Goal: Information Seeking & Learning: Check status

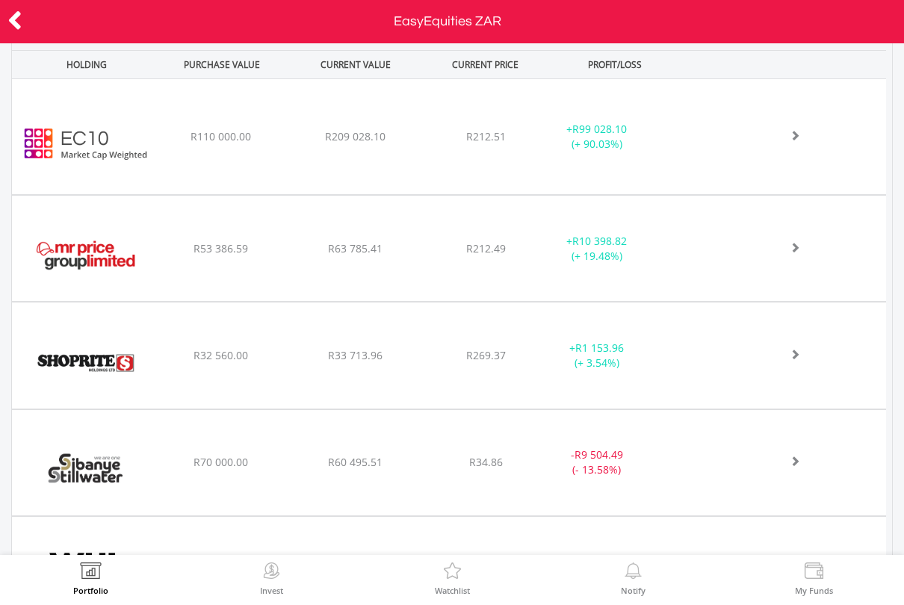
scroll to position [672, 0]
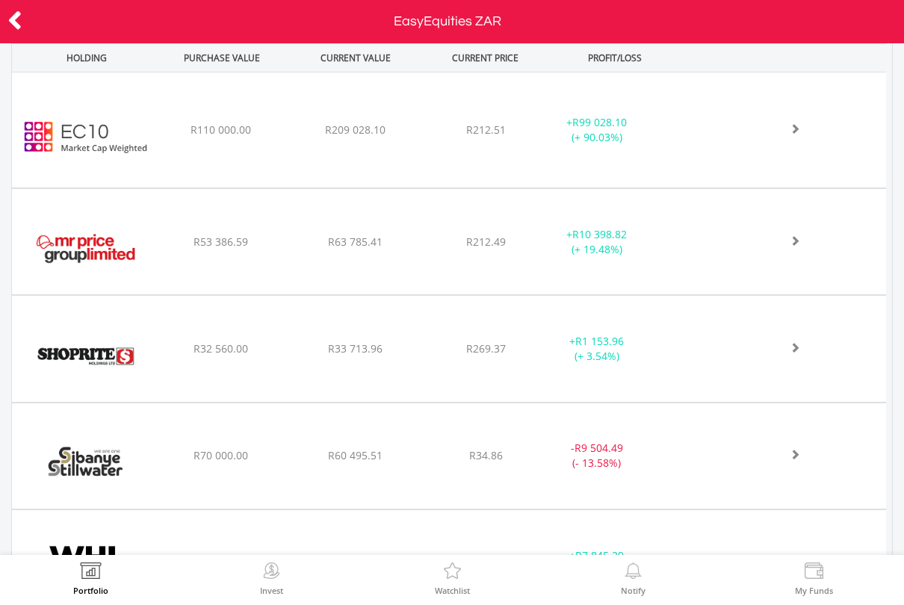
click at [749, 188] on div "﻿ Shoprite Holdings Limited R32 560.00 R33 713.96 R269.37 + R1 153.96 (+ 3.54%)" at bounding box center [449, 130] width 875 height 115
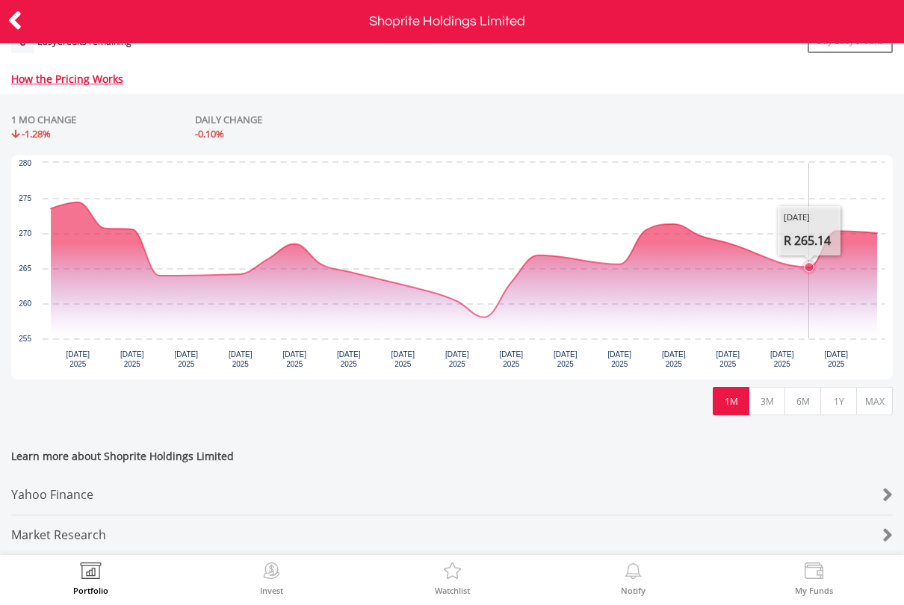
scroll to position [656, 0]
click at [877, 229] on icon "Wednesday, 20 Aug, 12:12:20.001, 270.005." at bounding box center [876, 233] width 9 height 9
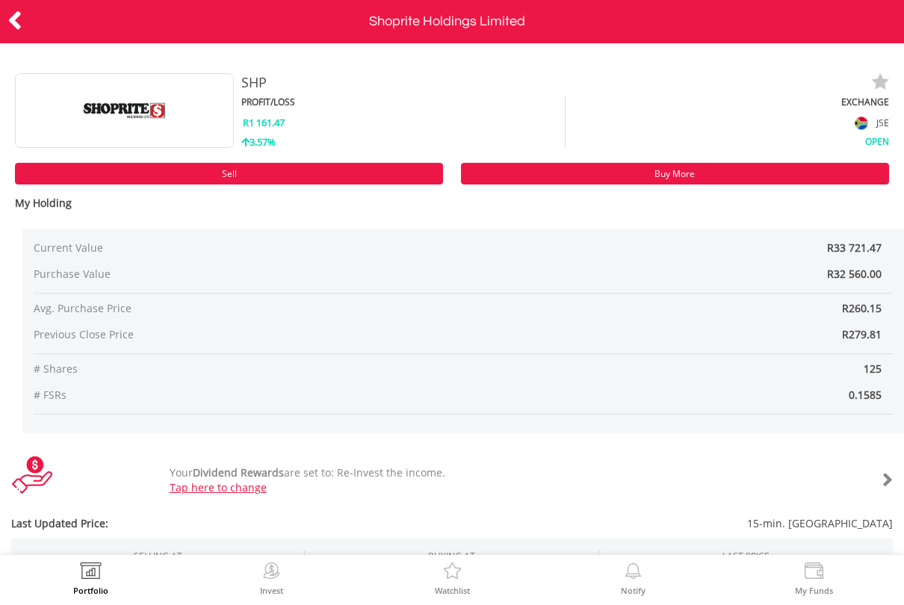
scroll to position [0, 0]
click at [12, 16] on icon at bounding box center [14, 20] width 15 height 29
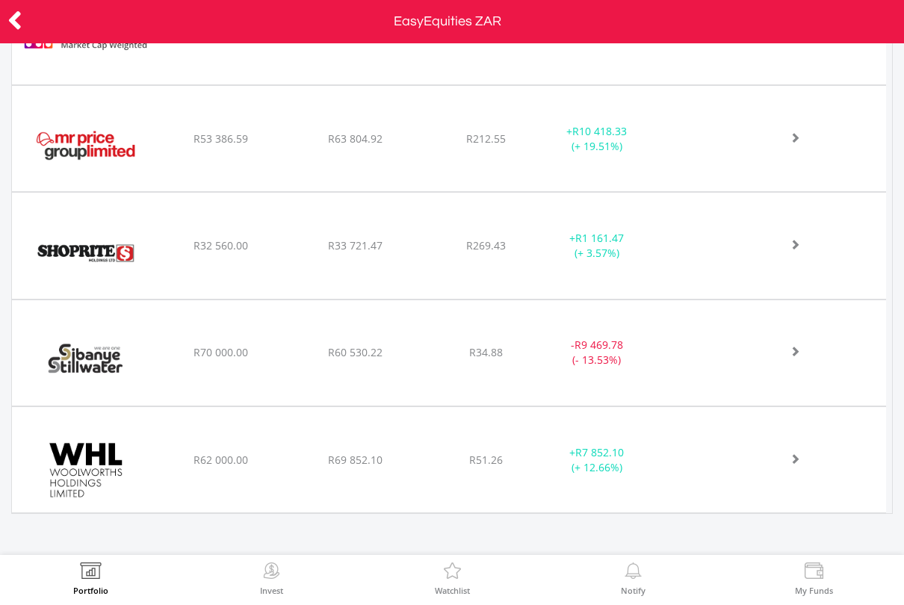
scroll to position [774, 0]
click at [795, 35] on span at bounding box center [778, 30] width 44 height 10
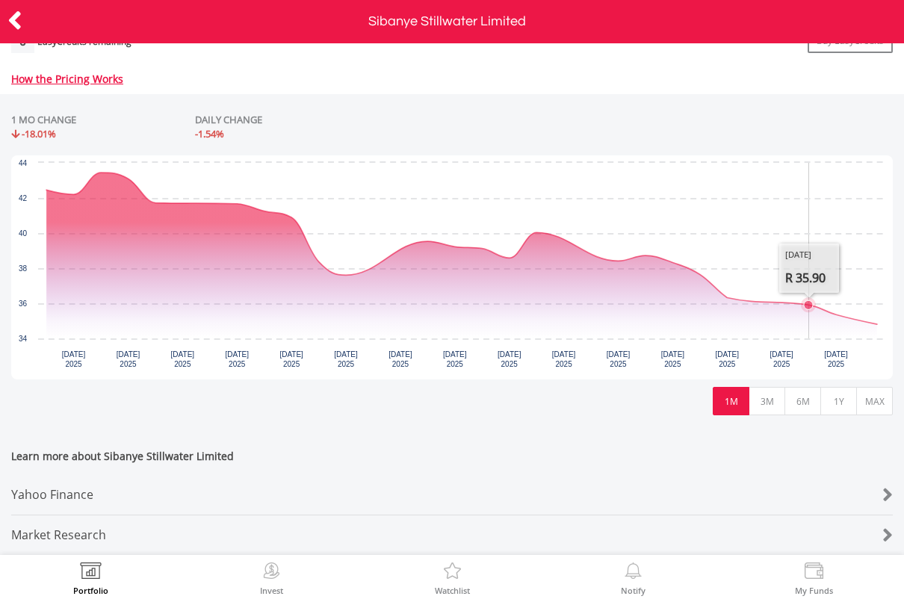
scroll to position [635, 0]
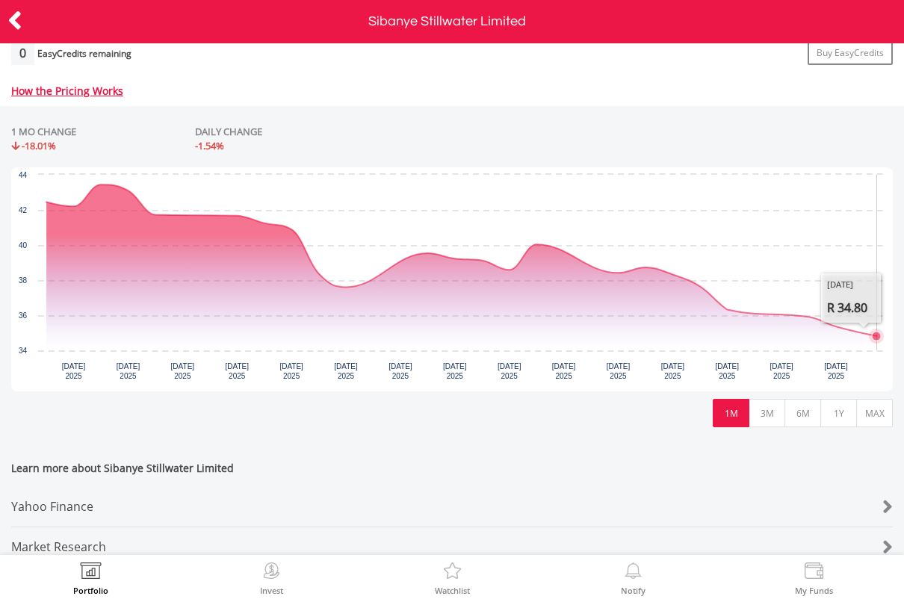
click at [877, 327] on icon "Interactive chart" at bounding box center [461, 261] width 831 height 152
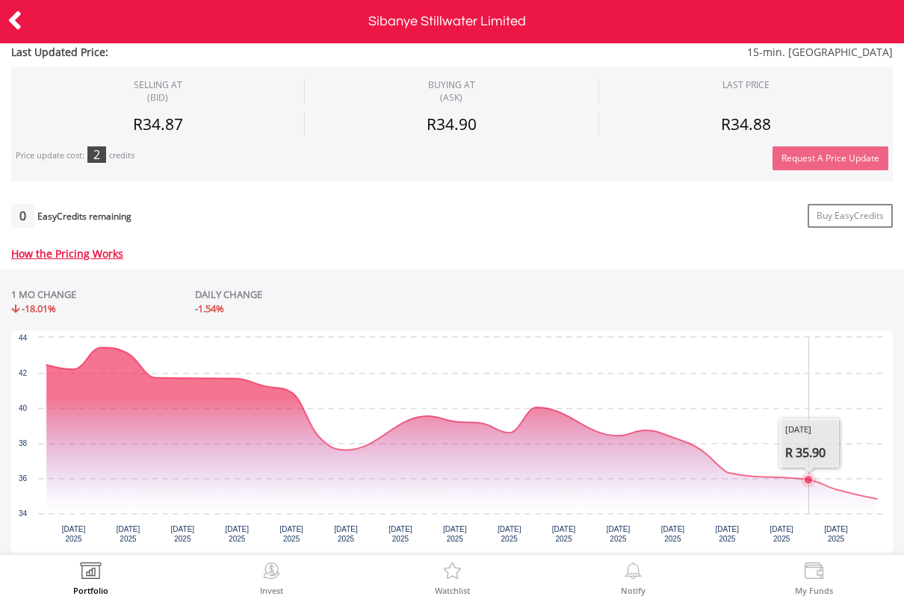
scroll to position [471, 0]
click at [877, 492] on icon "Interactive chart" at bounding box center [461, 424] width 831 height 152
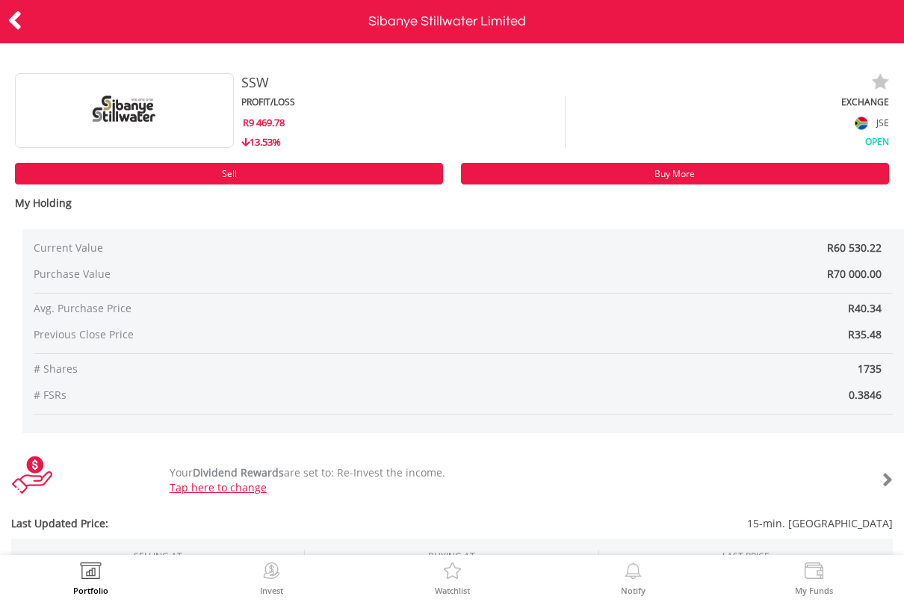
scroll to position [-2, 0]
click at [20, 23] on icon at bounding box center [14, 20] width 15 height 29
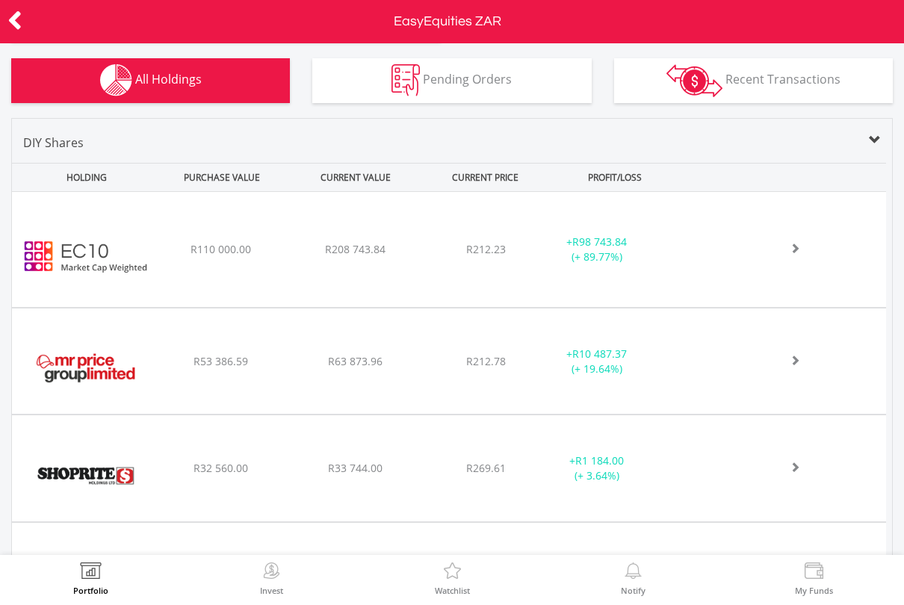
scroll to position [558, 0]
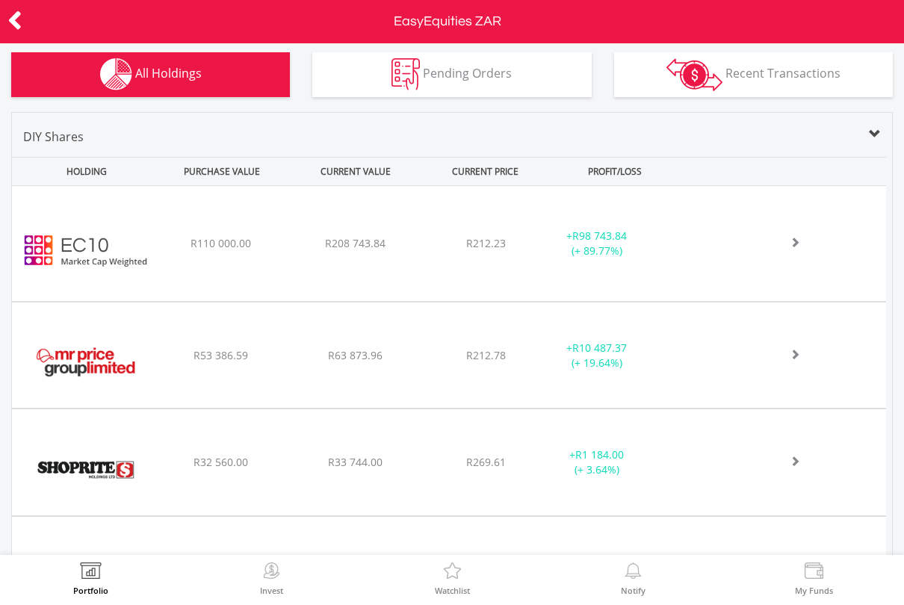
click at [803, 301] on div "﻿ Mr Price Group Limited R53 386.59 R63 873.96 R212.78 + R10 487.37 (+ 19.64%)" at bounding box center [449, 243] width 875 height 115
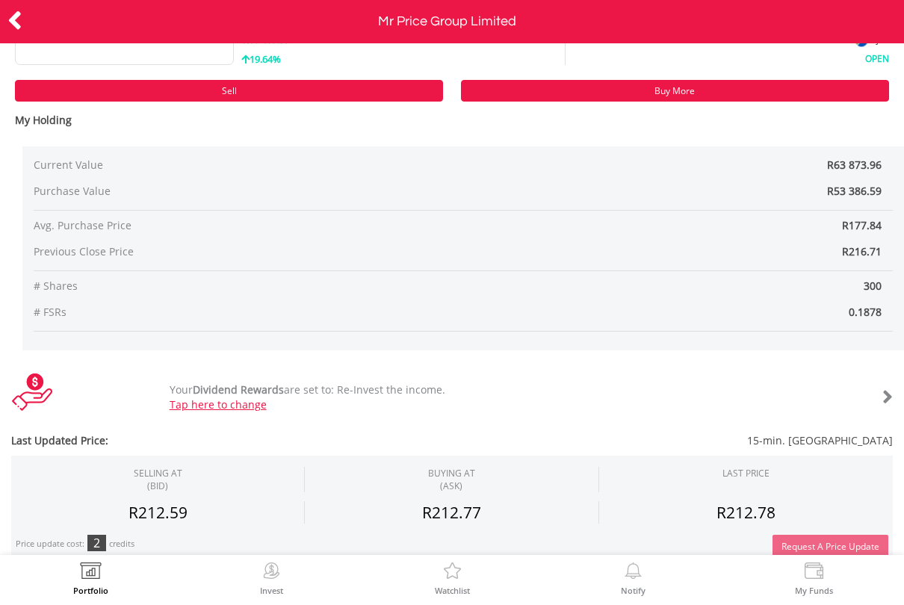
scroll to position [67, 0]
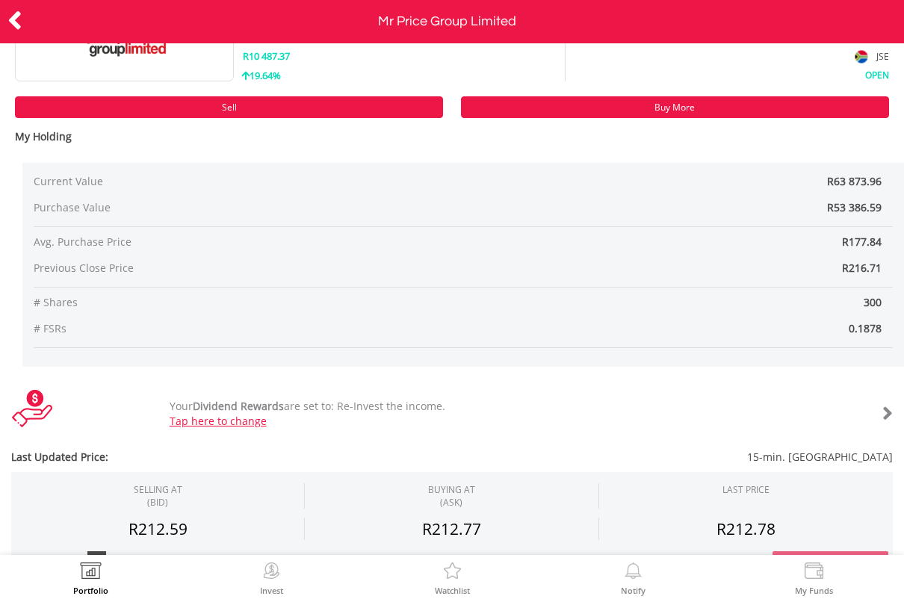
click at [21, 24] on icon at bounding box center [14, 20] width 15 height 29
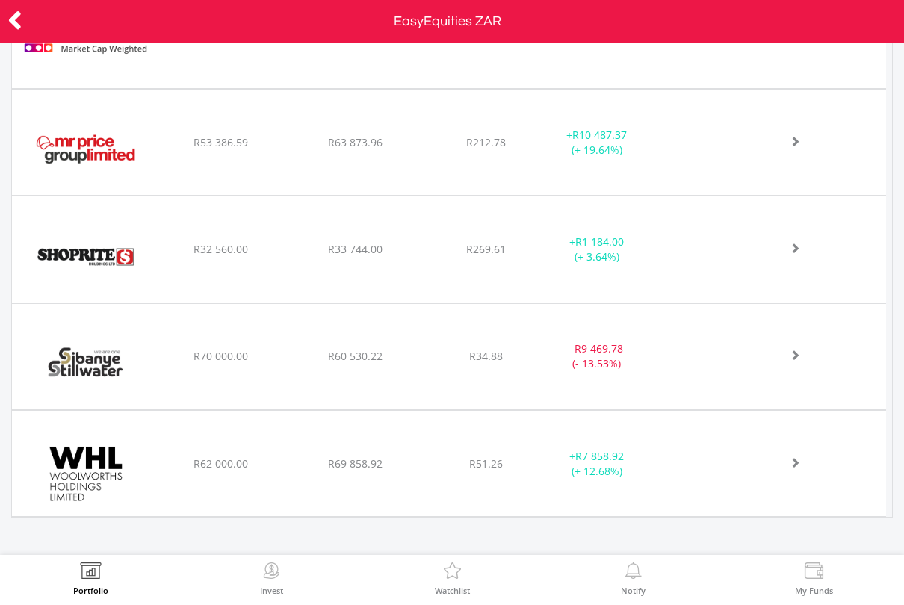
scroll to position [771, 0]
click at [805, 39] on div at bounding box center [785, 31] width 201 height 15
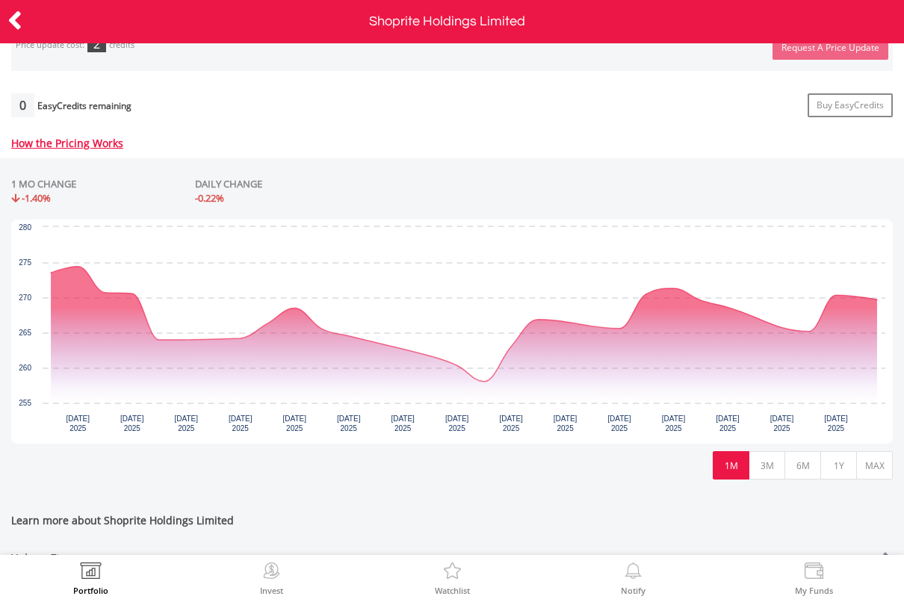
scroll to position [583, 0]
click at [3, 194] on div "No chart available. 1 MO CHANGE -1.40% DAILY CHANGE -0.22% Chart Chart with 23 …" at bounding box center [452, 328] width 904 height 340
